Goal: Task Accomplishment & Management: Manage account settings

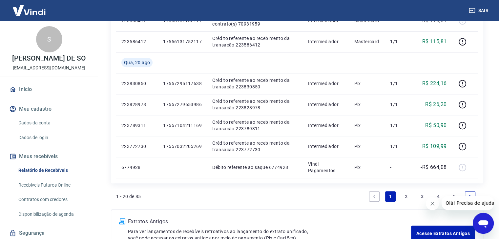
scroll to position [426, 0]
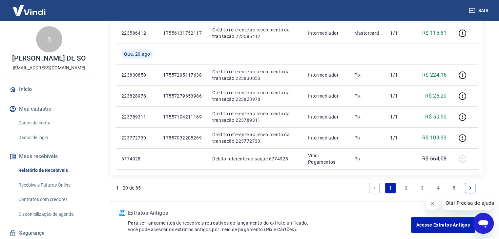
click at [405, 188] on link "2" at bounding box center [406, 188] width 10 height 10
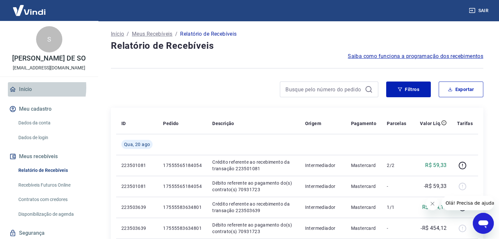
click at [24, 94] on link "Início" at bounding box center [49, 89] width 82 height 14
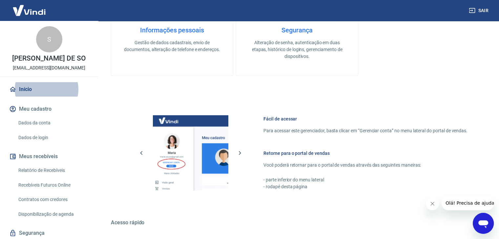
scroll to position [346, 0]
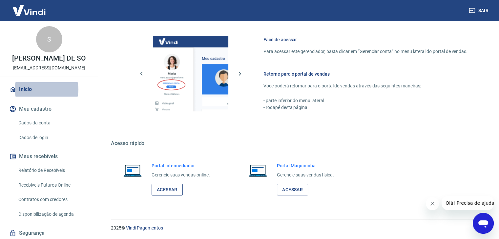
click at [169, 190] on link "Acessar" at bounding box center [167, 190] width 31 height 12
